Goal: Information Seeking & Learning: Learn about a topic

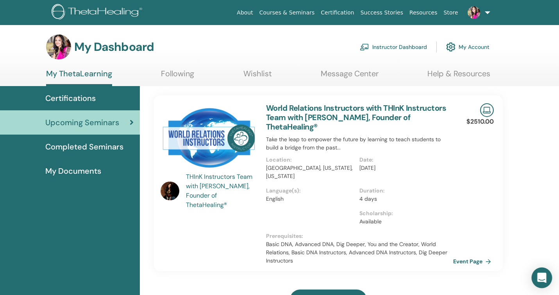
click at [544, 274] on icon "Open Intercom Messenger" at bounding box center [541, 277] width 9 height 10
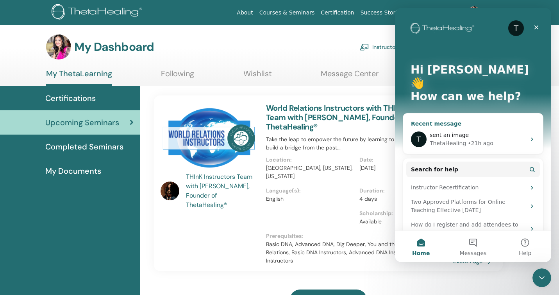
click at [534, 136] on icon "Intercom messenger" at bounding box center [532, 139] width 6 height 6
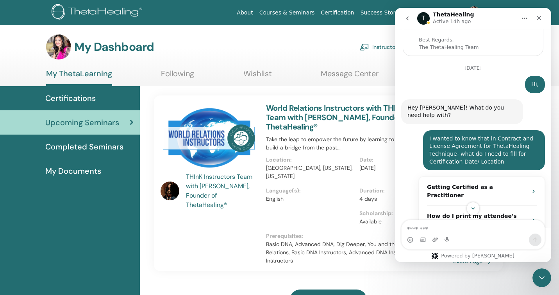
scroll to position [141, 0]
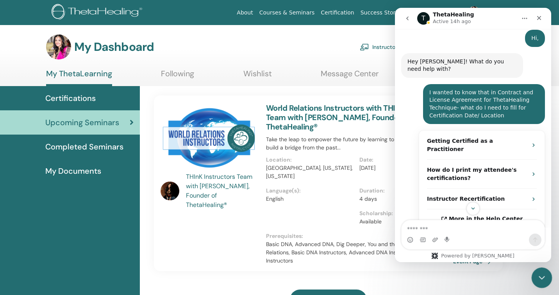
click at [539, 276] on icon "Close Intercom Messenger" at bounding box center [540, 276] width 5 height 3
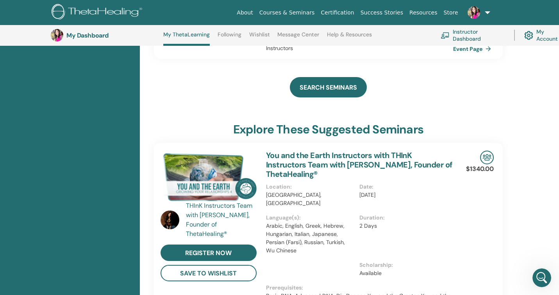
scroll to position [234, 0]
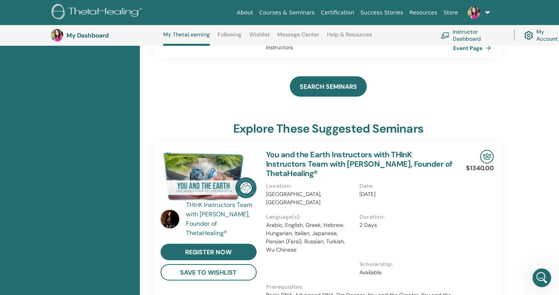
click at [459, 34] on link "Instructor Dashboard" at bounding box center [473, 35] width 64 height 17
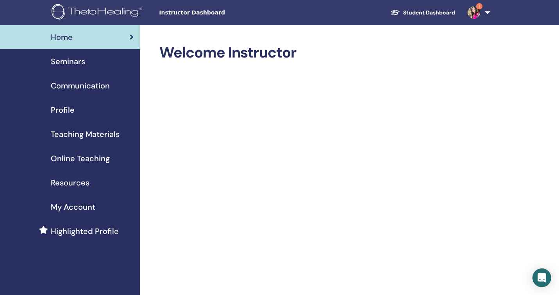
click at [69, 60] on span "Seminars" at bounding box center [68, 61] width 34 height 12
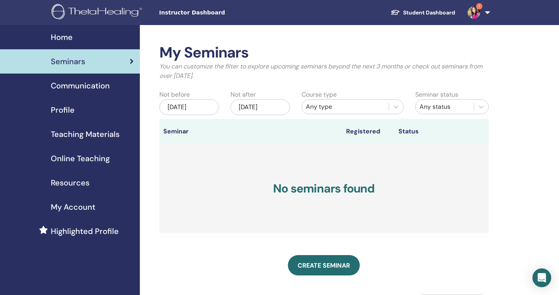
click at [64, 109] on span "Profile" at bounding box center [63, 110] width 24 height 12
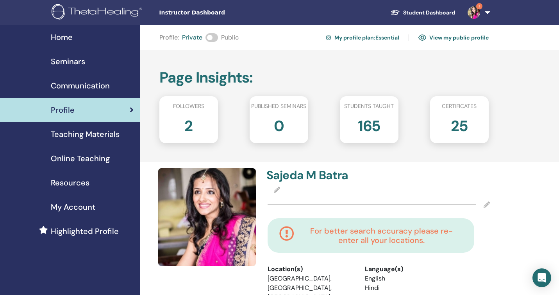
click at [479, 4] on span "1" at bounding box center [479, 6] width 6 height 6
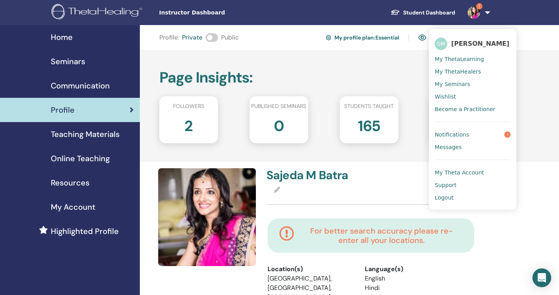
click at [460, 132] on span "Notifications" at bounding box center [452, 134] width 34 height 7
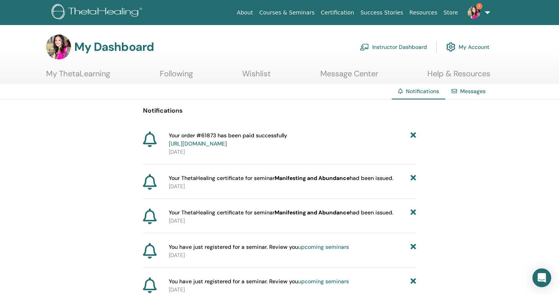
click at [413, 134] on icon at bounding box center [413, 139] width 5 height 16
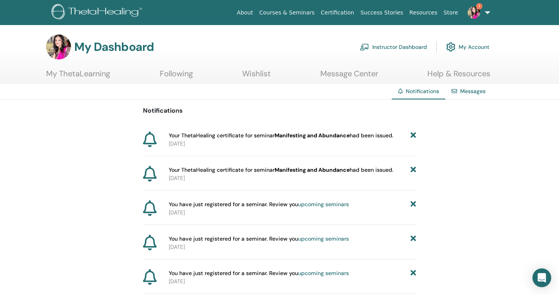
click at [480, 5] on span "1" at bounding box center [479, 6] width 6 height 6
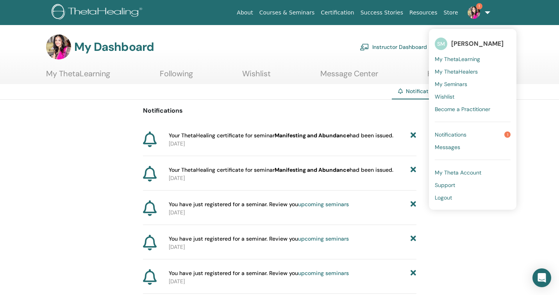
click at [460, 133] on span "Notifications" at bounding box center [451, 134] width 32 height 7
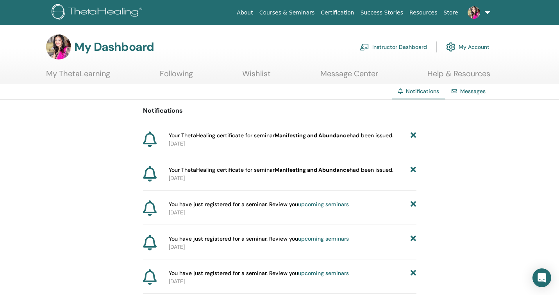
click at [63, 72] on link "My ThetaLearning" at bounding box center [78, 76] width 64 height 15
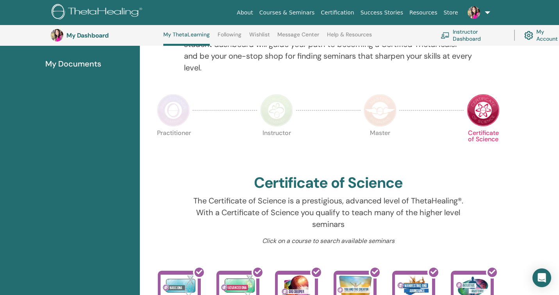
scroll to position [125, 0]
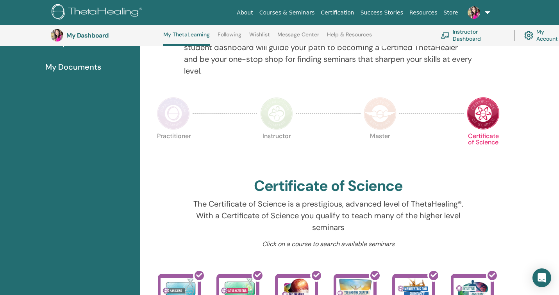
click at [177, 120] on img at bounding box center [173, 113] width 33 height 33
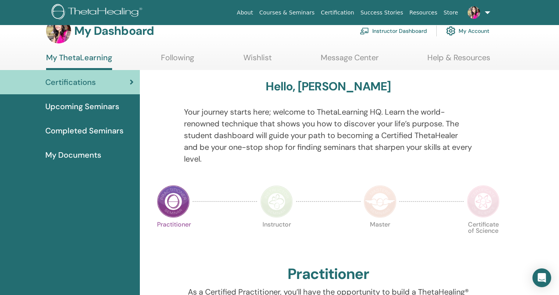
scroll to position [14, 0]
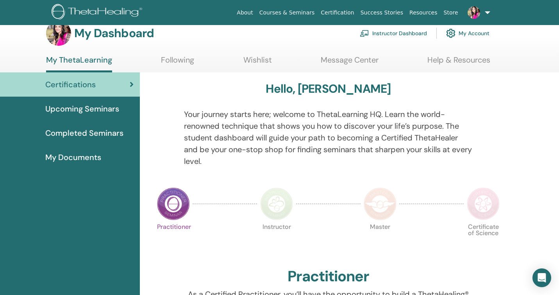
click at [283, 200] on img at bounding box center [276, 203] width 33 height 33
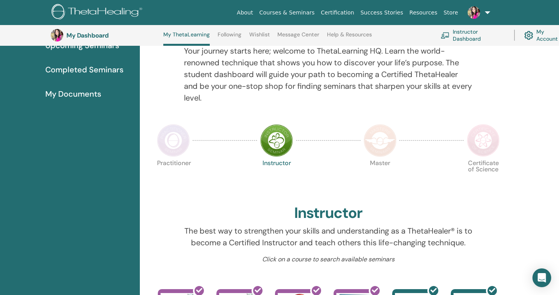
scroll to position [93, 0]
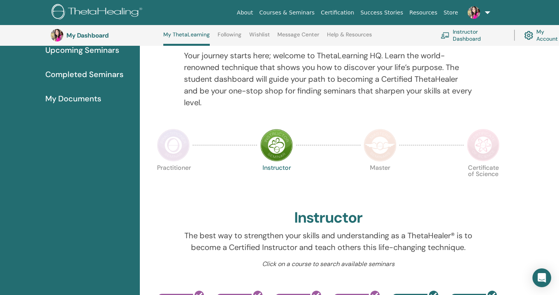
click at [381, 142] on img at bounding box center [380, 145] width 33 height 33
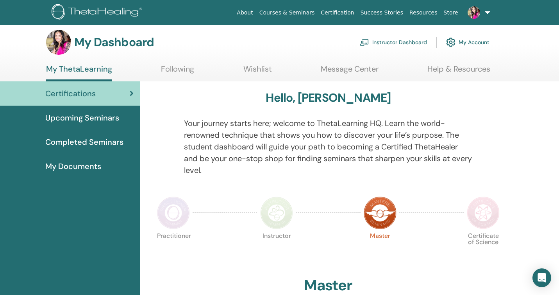
scroll to position [7, 0]
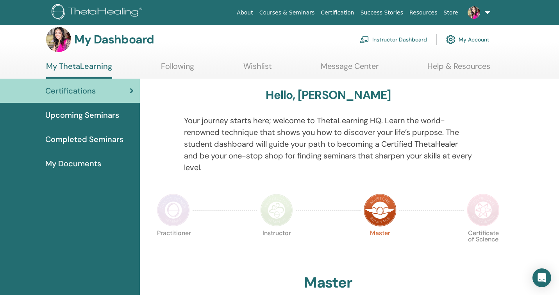
click at [485, 207] on img at bounding box center [483, 209] width 33 height 33
